Goal: Navigation & Orientation: Find specific page/section

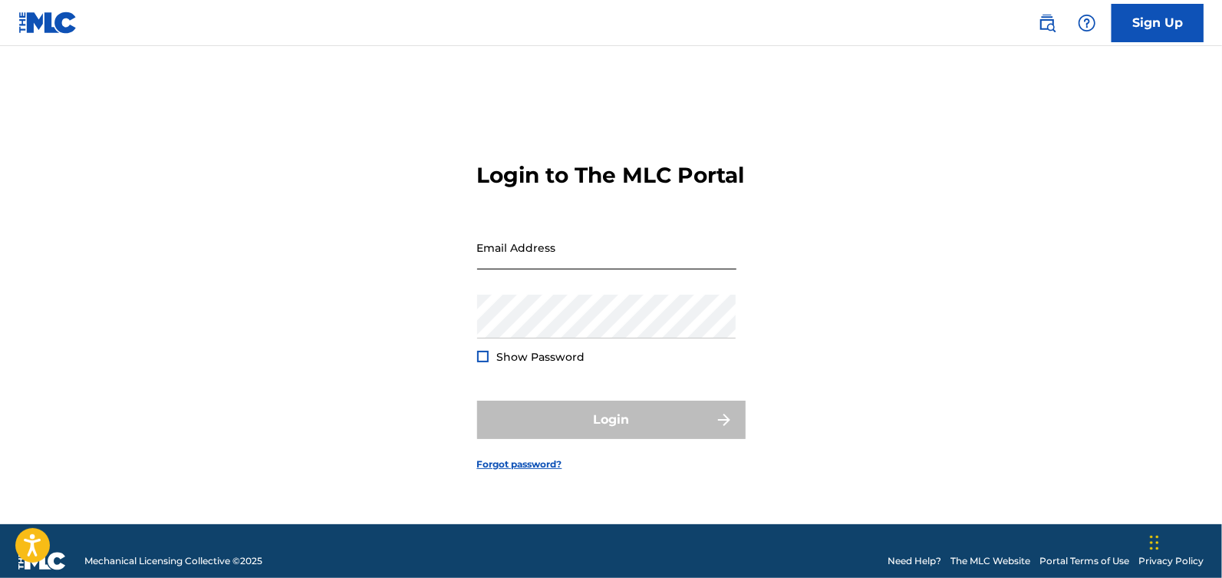
click at [539, 269] on input "Email Address" at bounding box center [606, 248] width 259 height 44
type input "[EMAIL_ADDRESS][DOMAIN_NAME]"
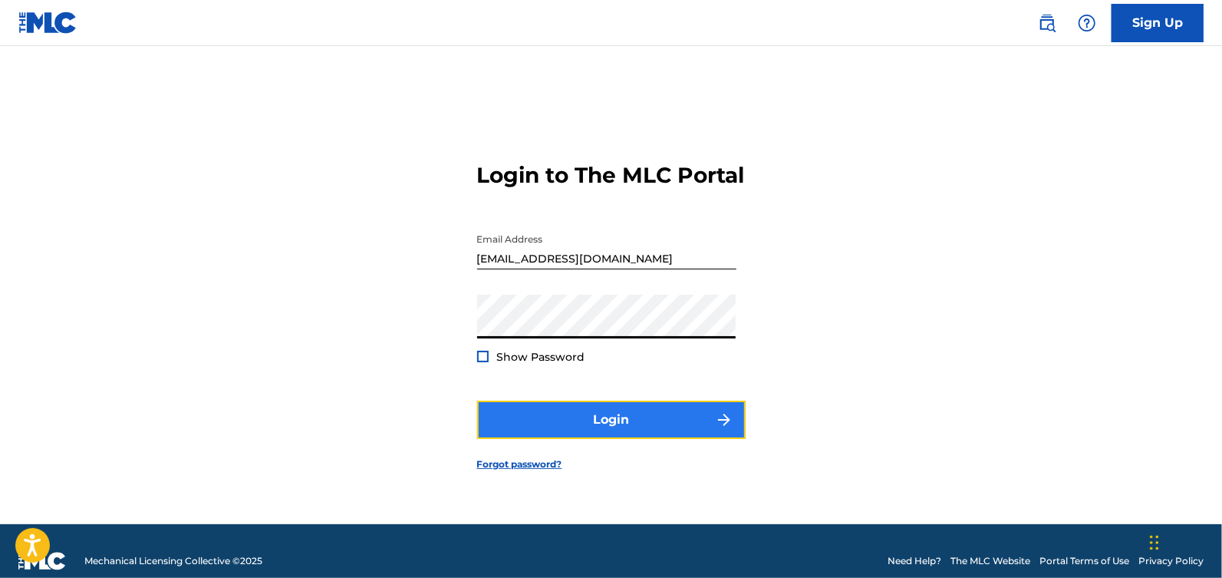
click at [632, 428] on button "Login" at bounding box center [611, 420] width 269 height 38
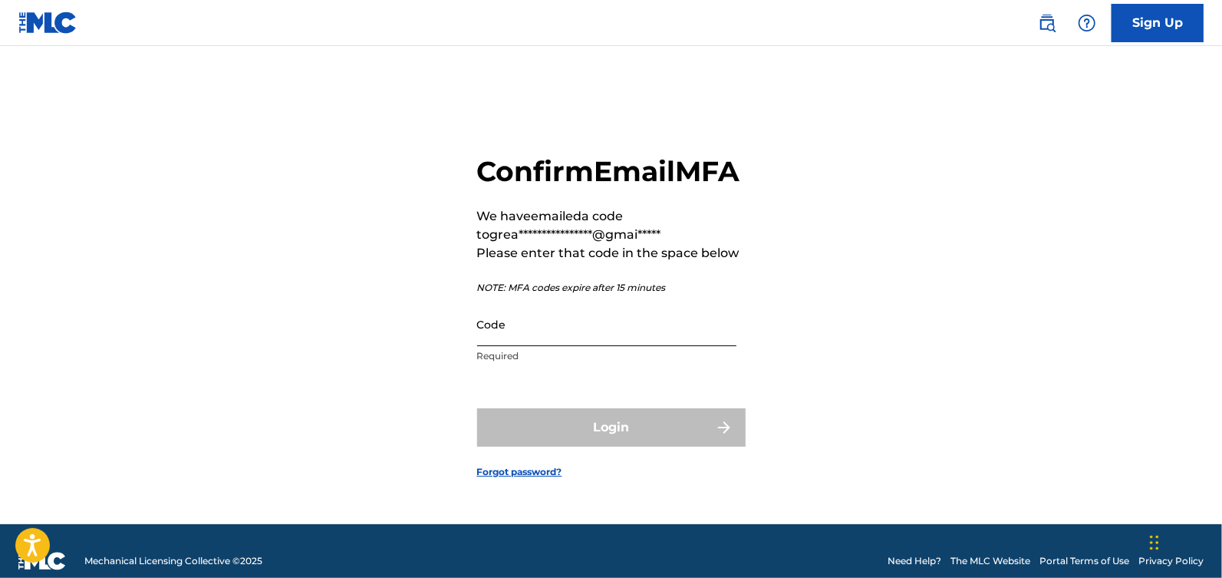
click at [540, 346] on input "Code" at bounding box center [606, 324] width 259 height 44
paste input "074760"
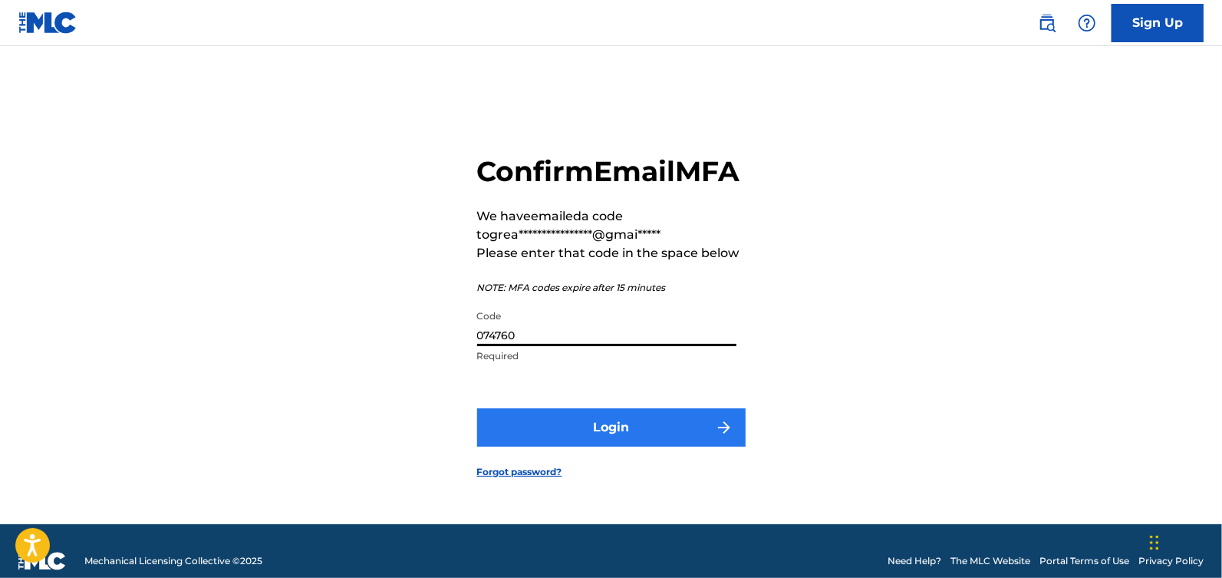
type input "074760"
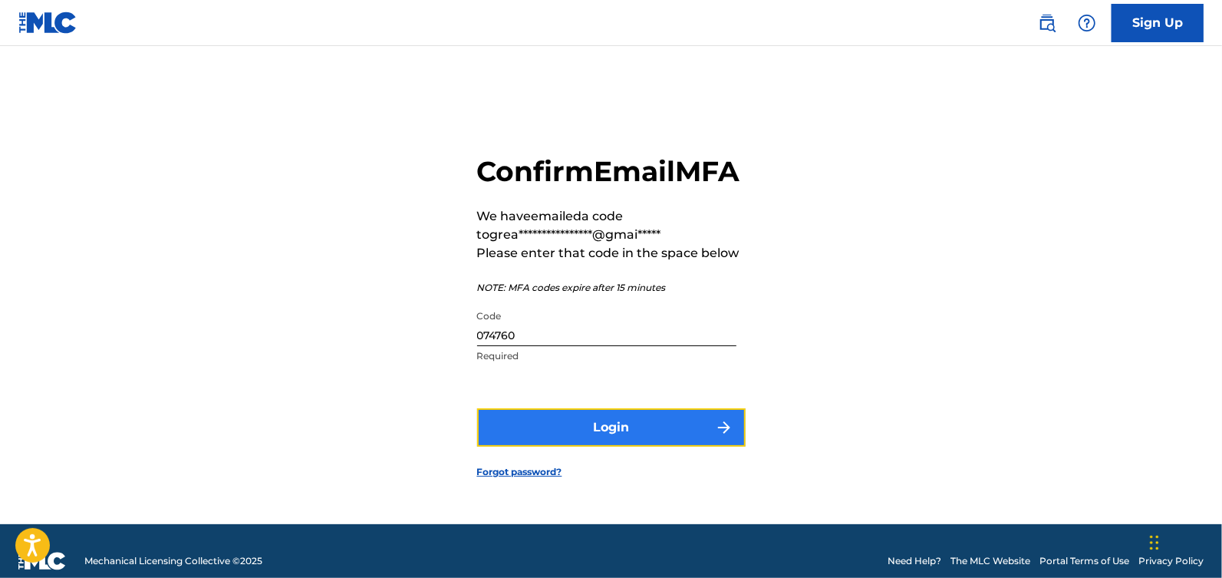
click at [607, 428] on button "Login" at bounding box center [611, 427] width 269 height 38
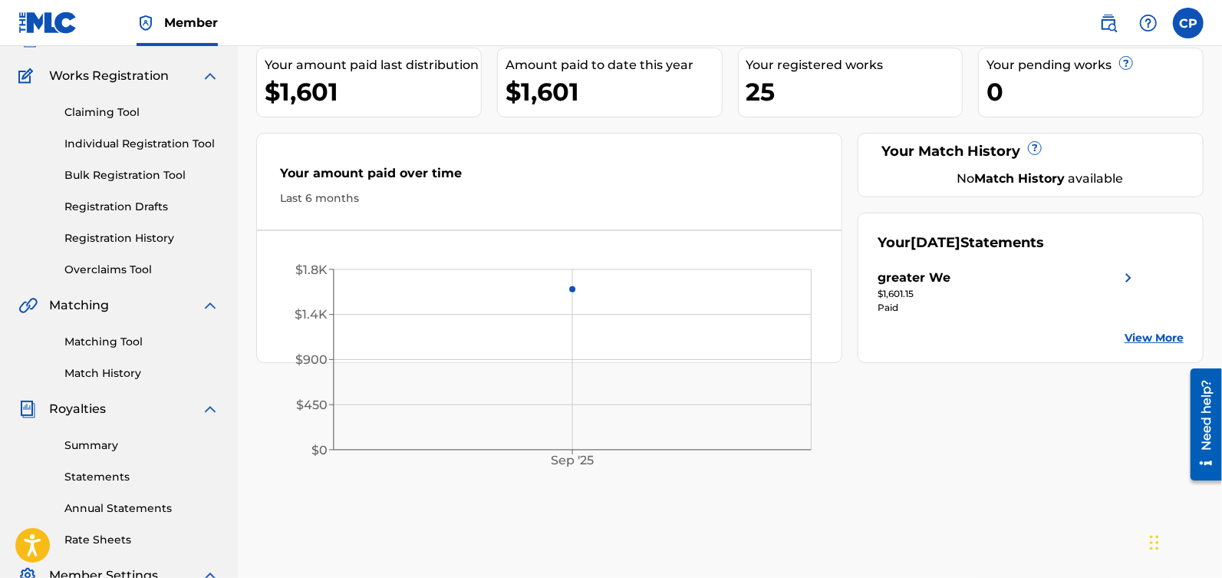
scroll to position [373, 0]
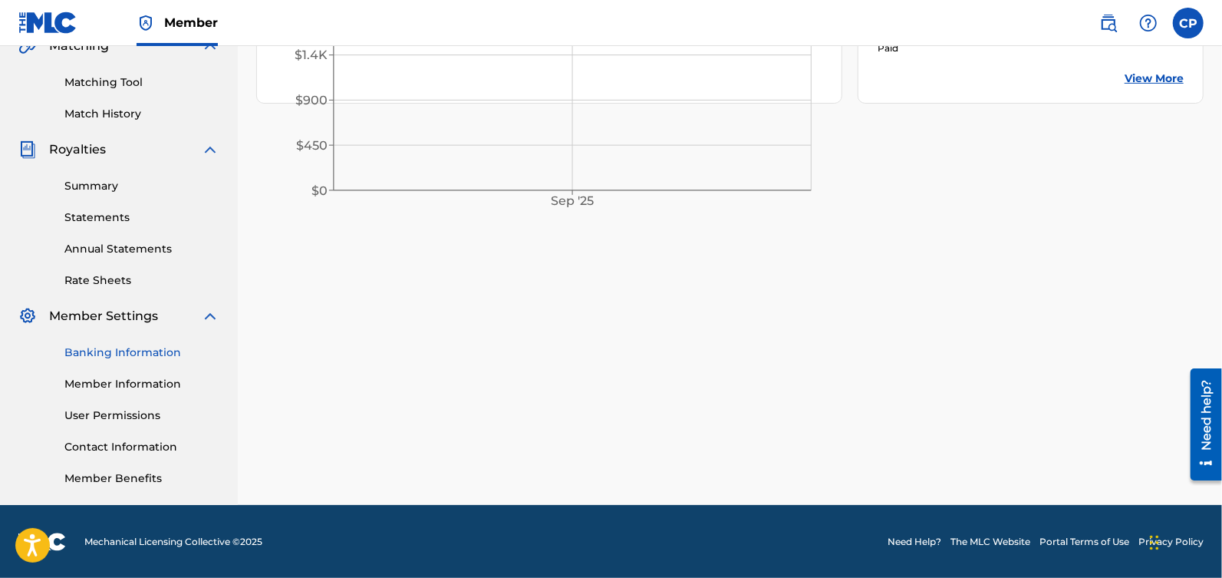
click at [119, 354] on link "Banking Information" at bounding box center [141, 352] width 155 height 16
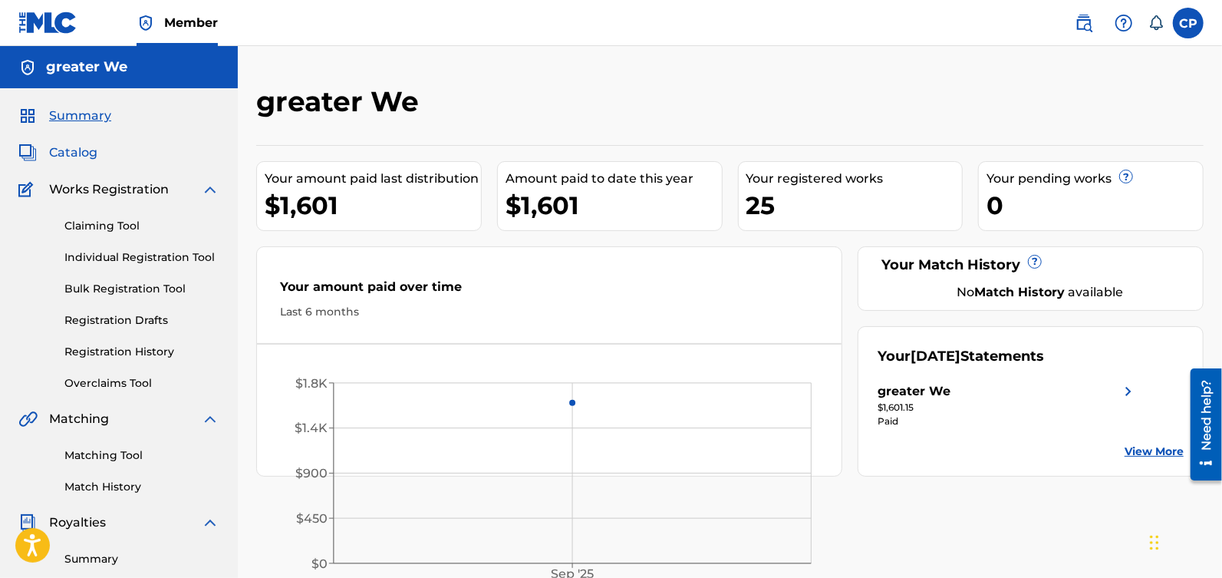
click at [83, 159] on span "Catalog" at bounding box center [73, 152] width 48 height 18
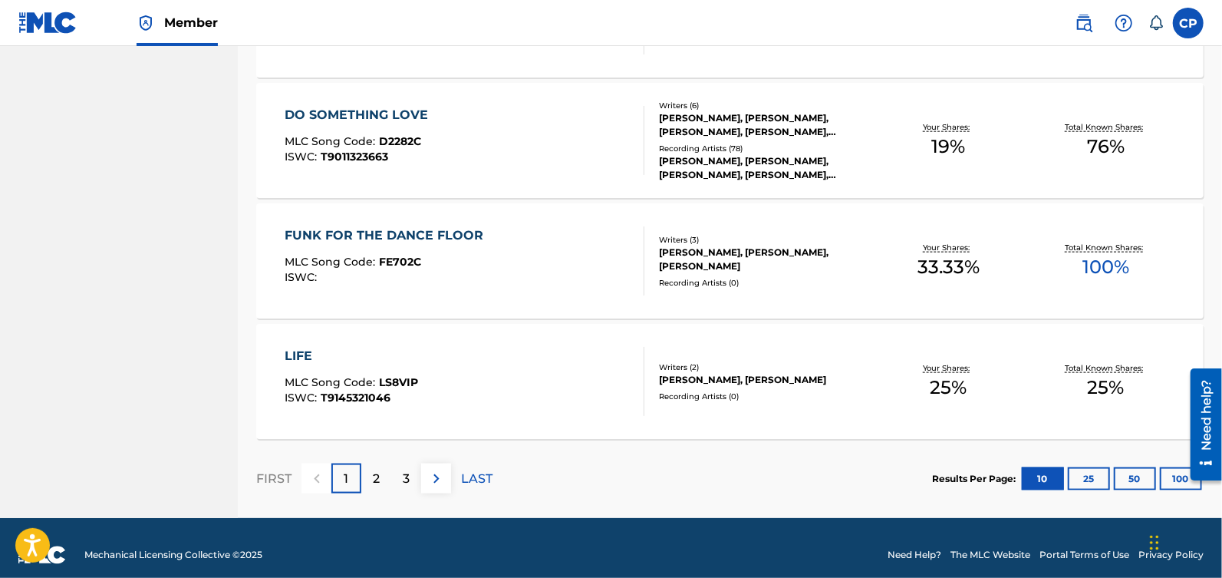
scroll to position [1177, 0]
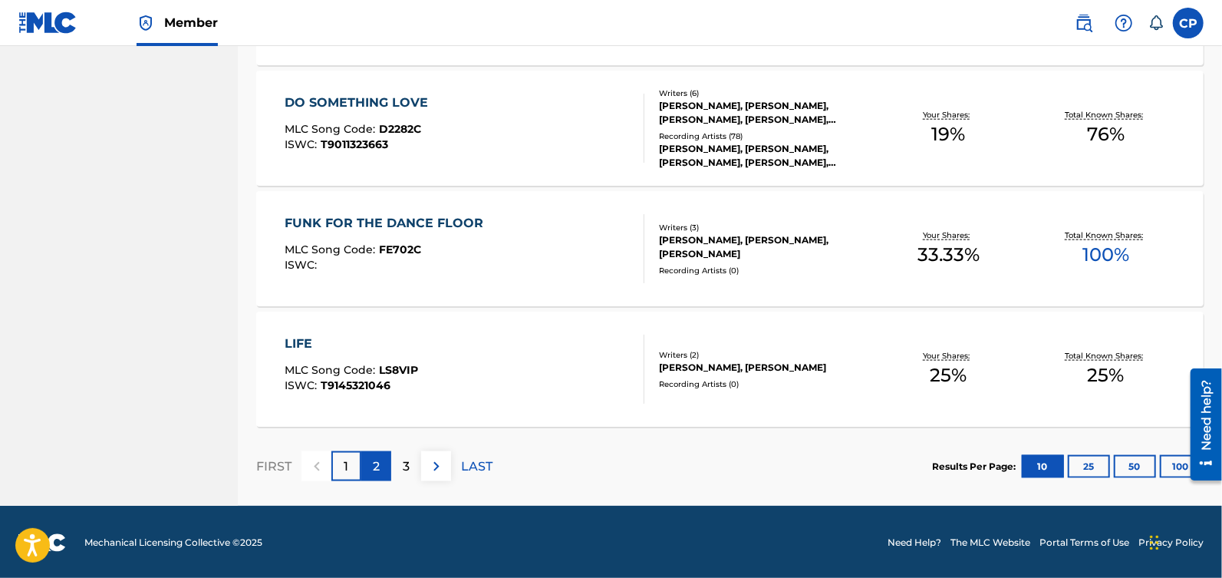
click at [382, 462] on div "2" at bounding box center [376, 466] width 30 height 30
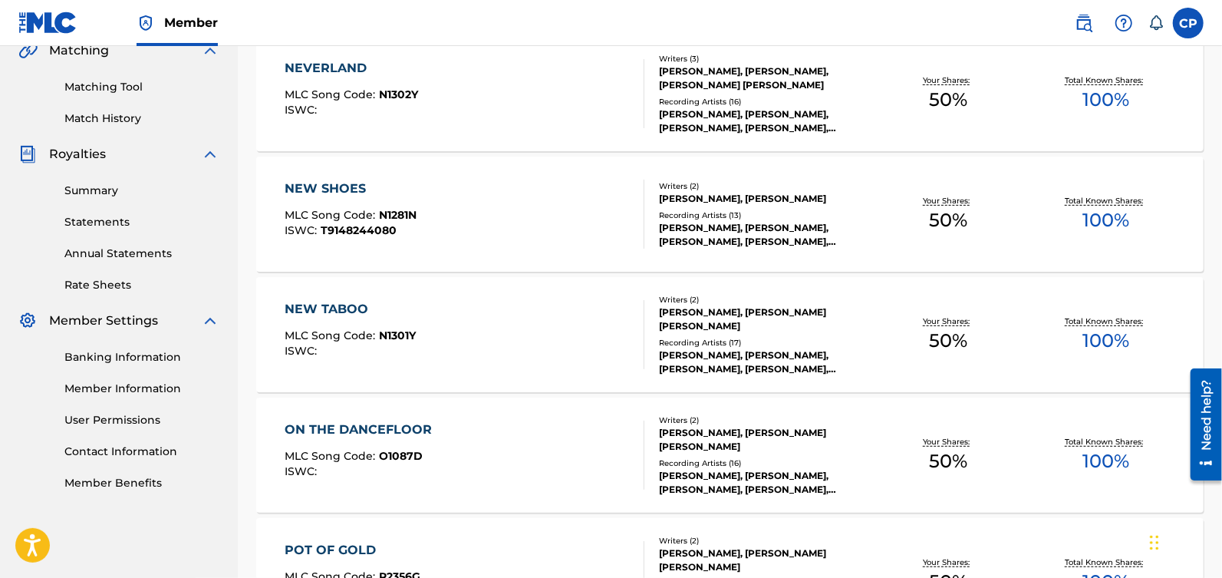
scroll to position [0, 0]
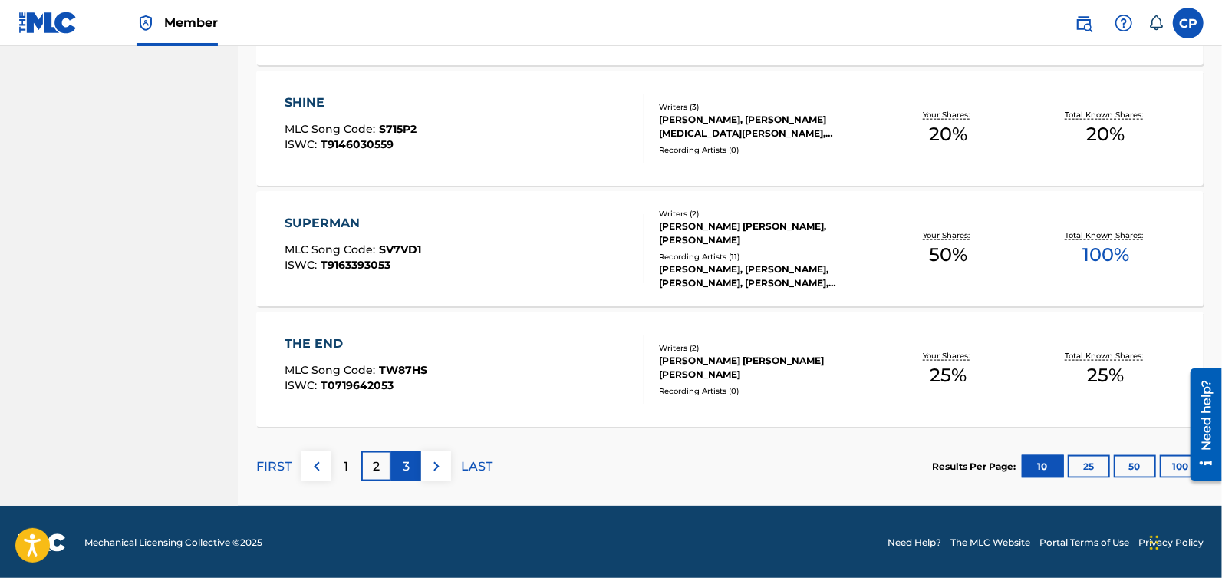
click at [410, 463] on div "3" at bounding box center [406, 466] width 30 height 30
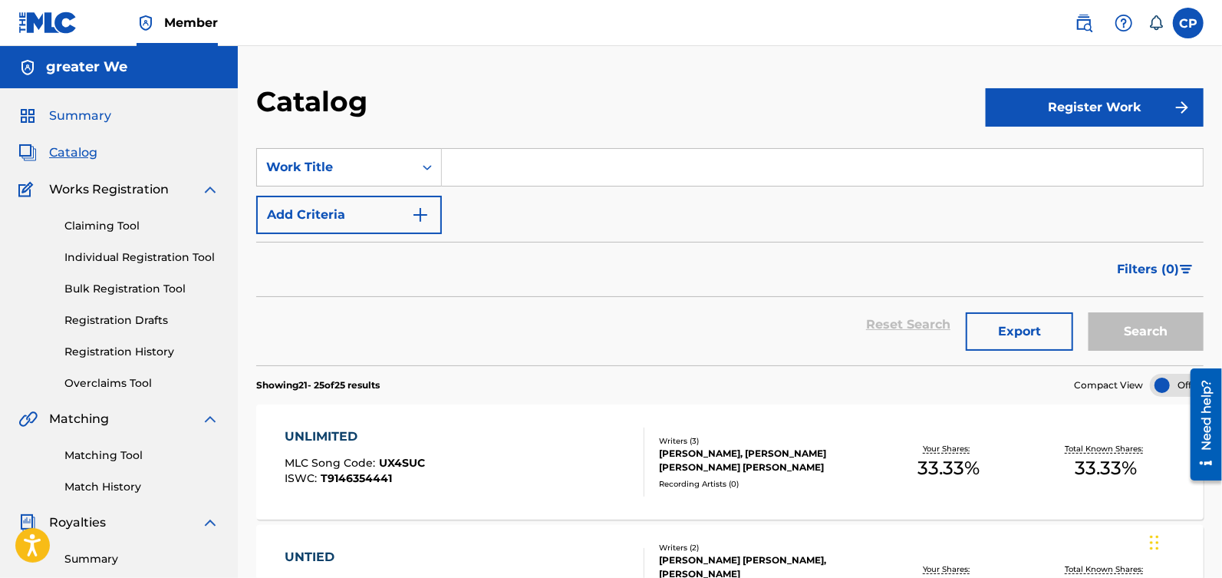
click at [87, 121] on span "Summary" at bounding box center [80, 116] width 62 height 18
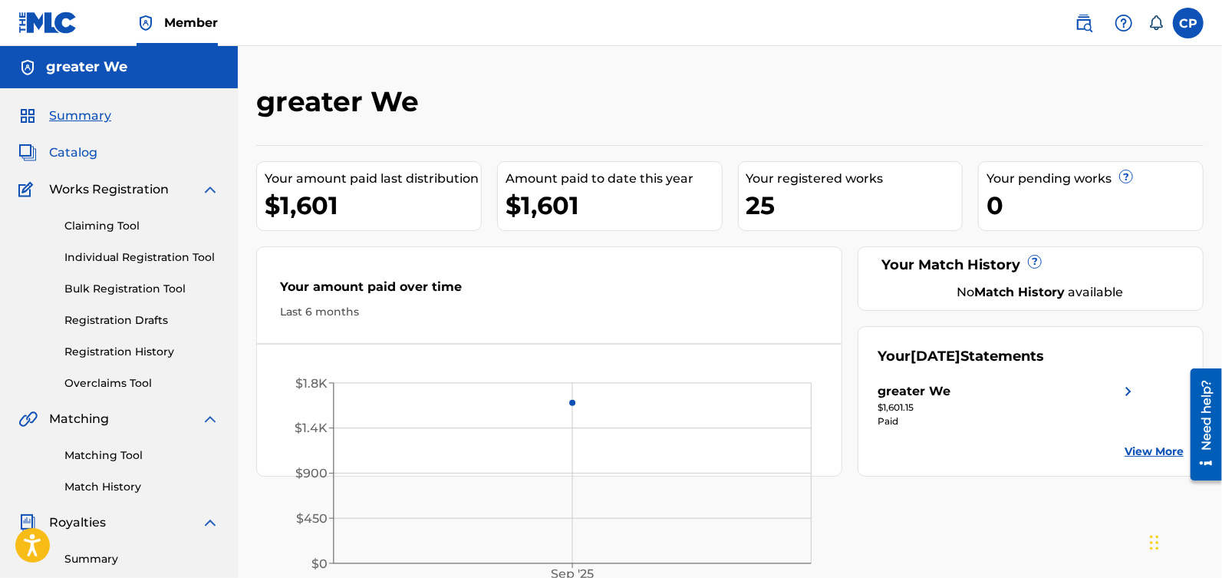
click at [86, 158] on span "Catalog" at bounding box center [73, 152] width 48 height 18
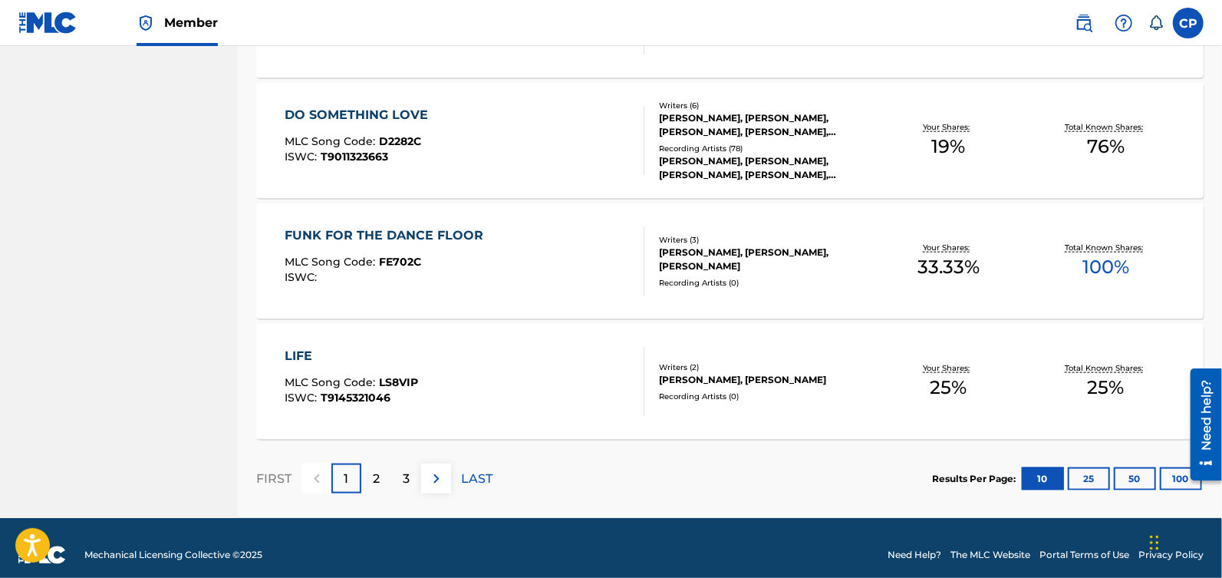
scroll to position [1177, 0]
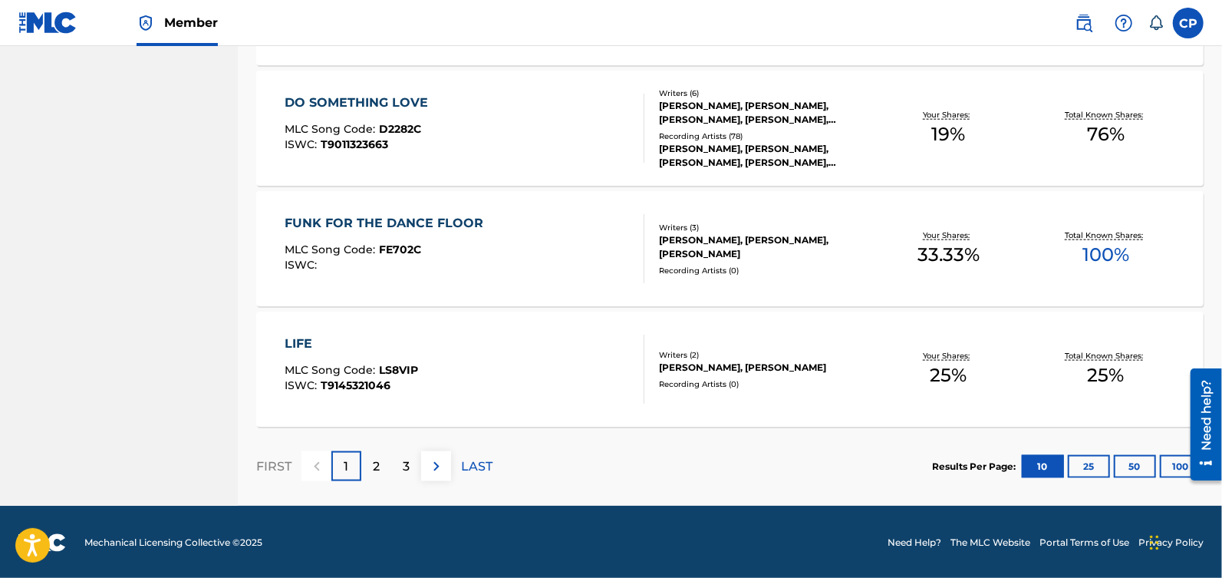
click at [65, 2] on link at bounding box center [47, 22] width 59 height 45
